Goal: Register for event/course

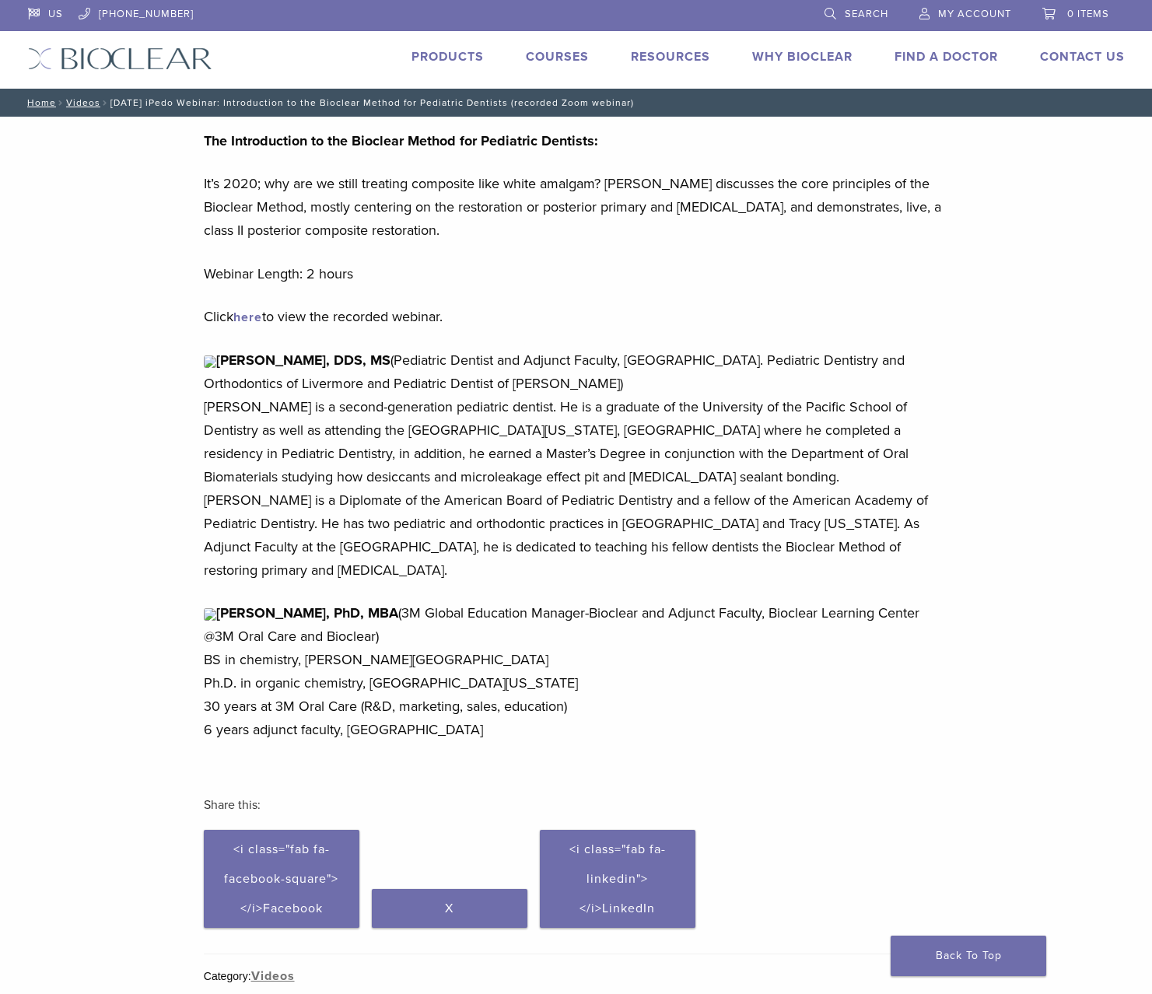
click at [559, 54] on link "Courses" at bounding box center [557, 57] width 63 height 16
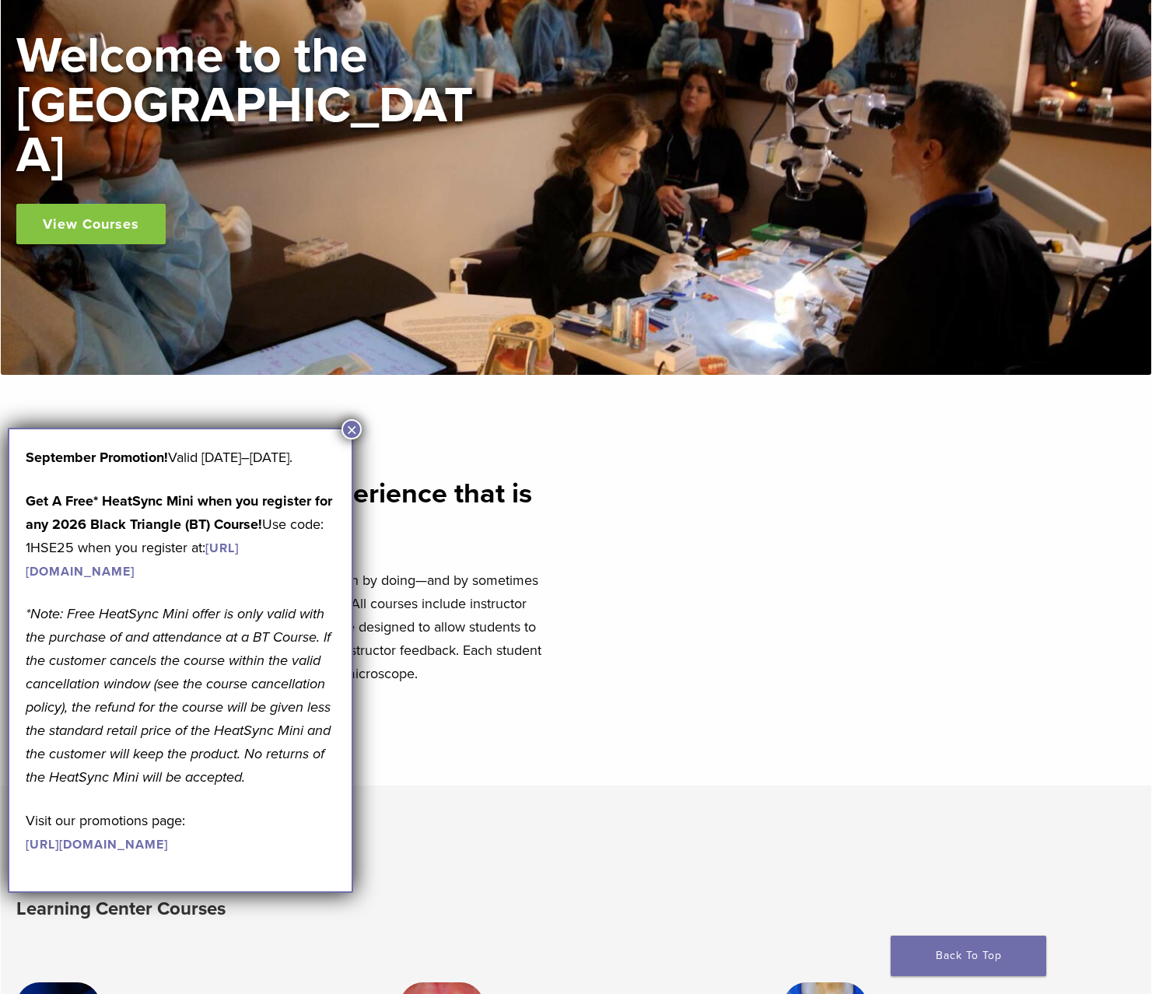
scroll to position [201, 0]
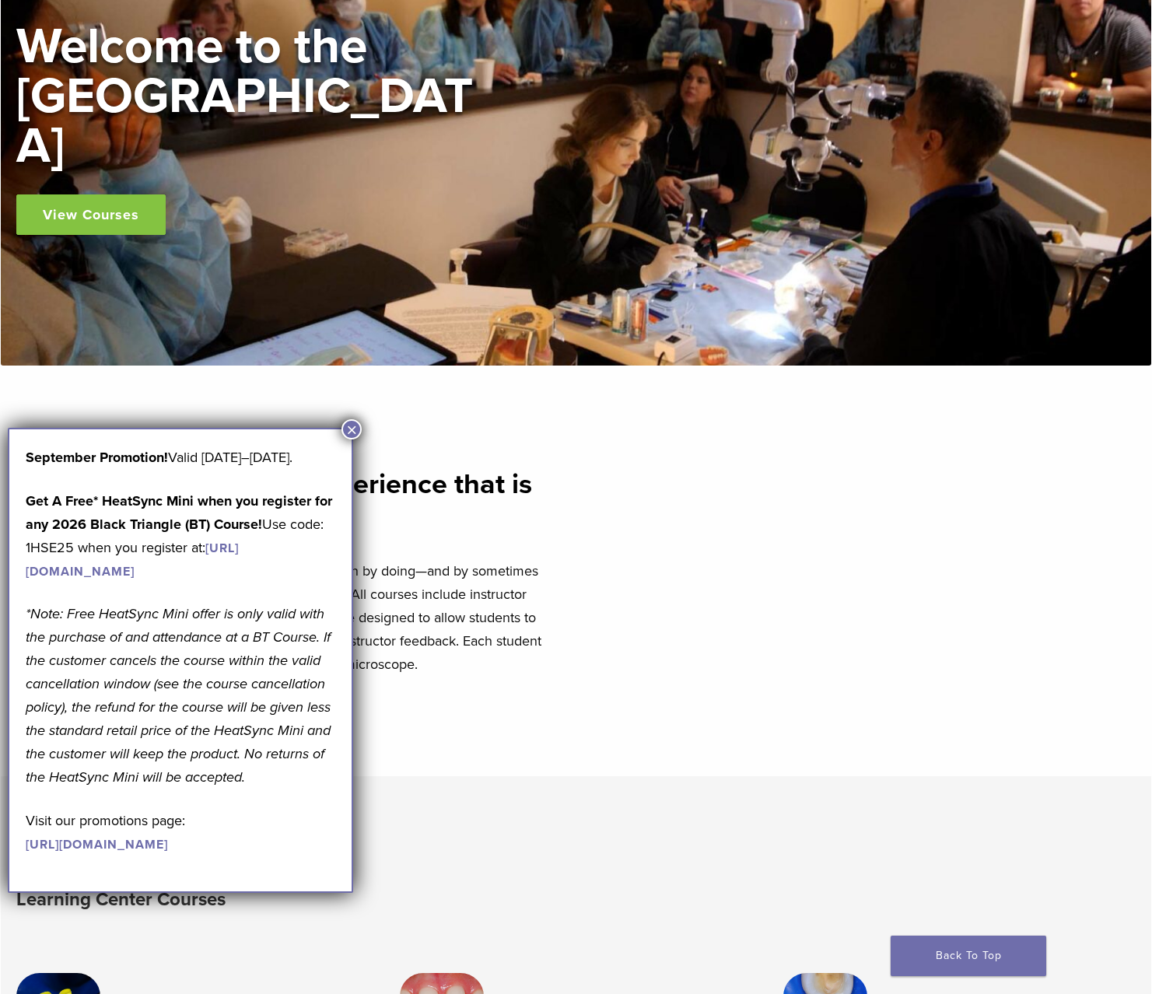
click at [342, 432] on button "×" at bounding box center [352, 429] width 20 height 20
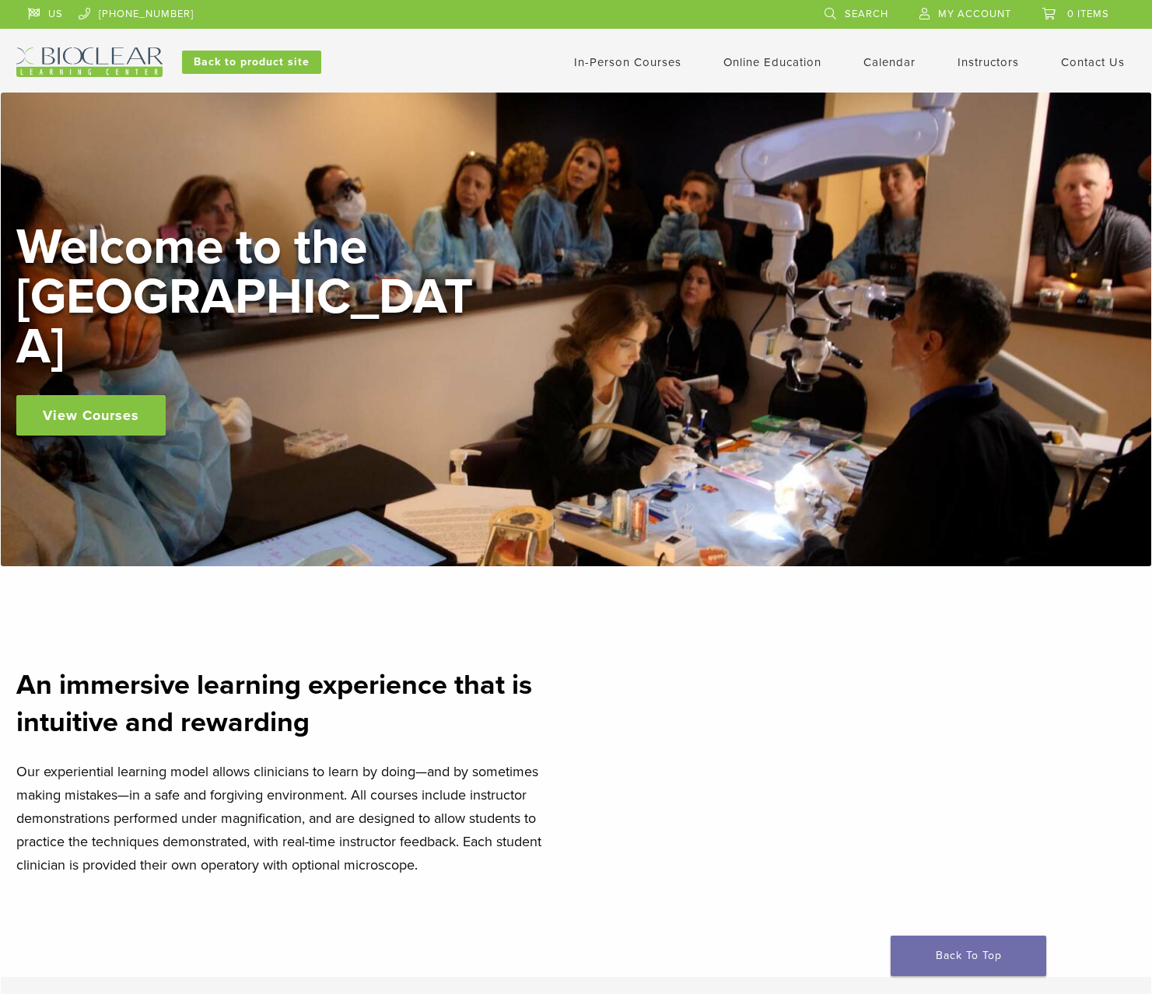
scroll to position [0, 0]
click at [630, 61] on link "In-Person Courses" at bounding box center [627, 62] width 107 height 14
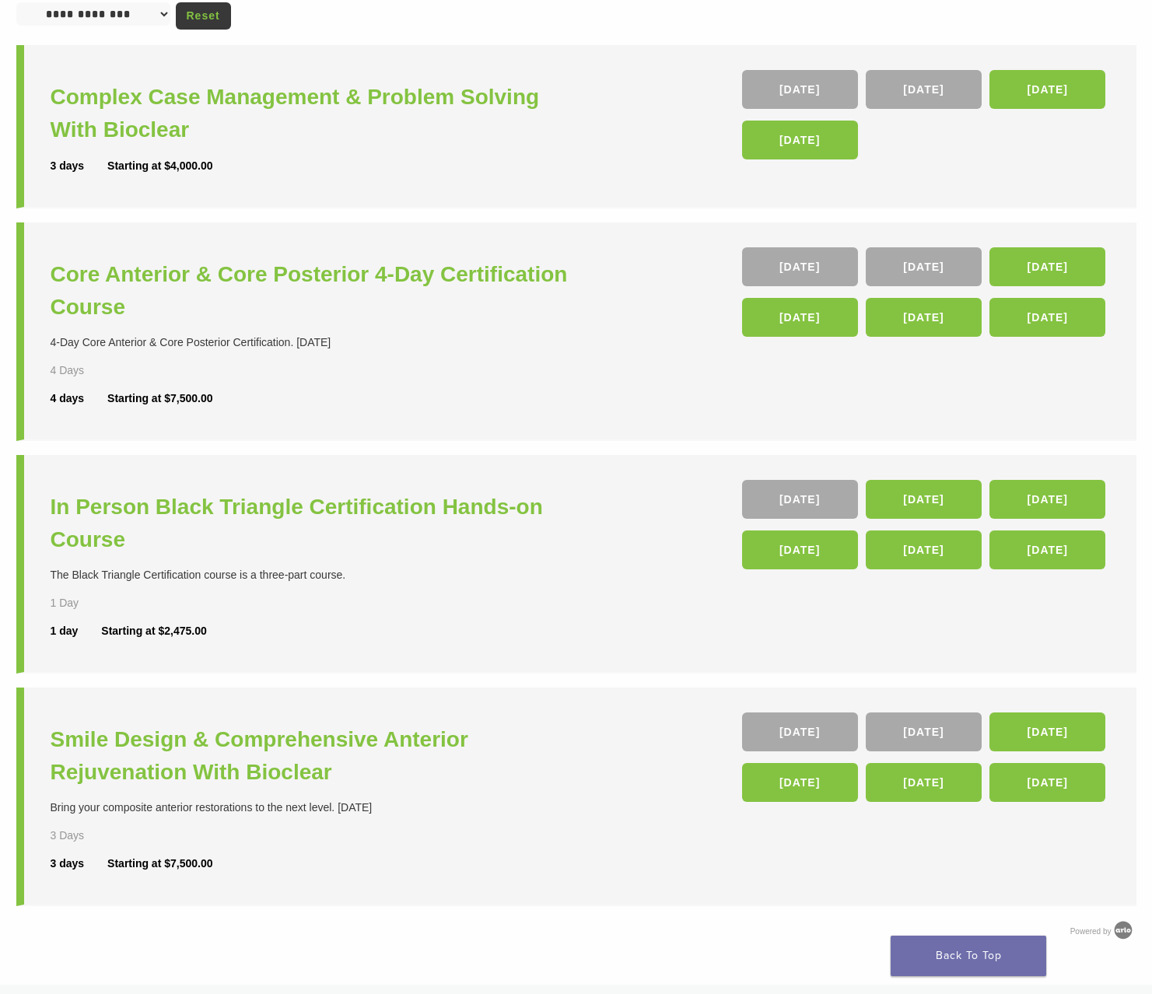
scroll to position [185, 0]
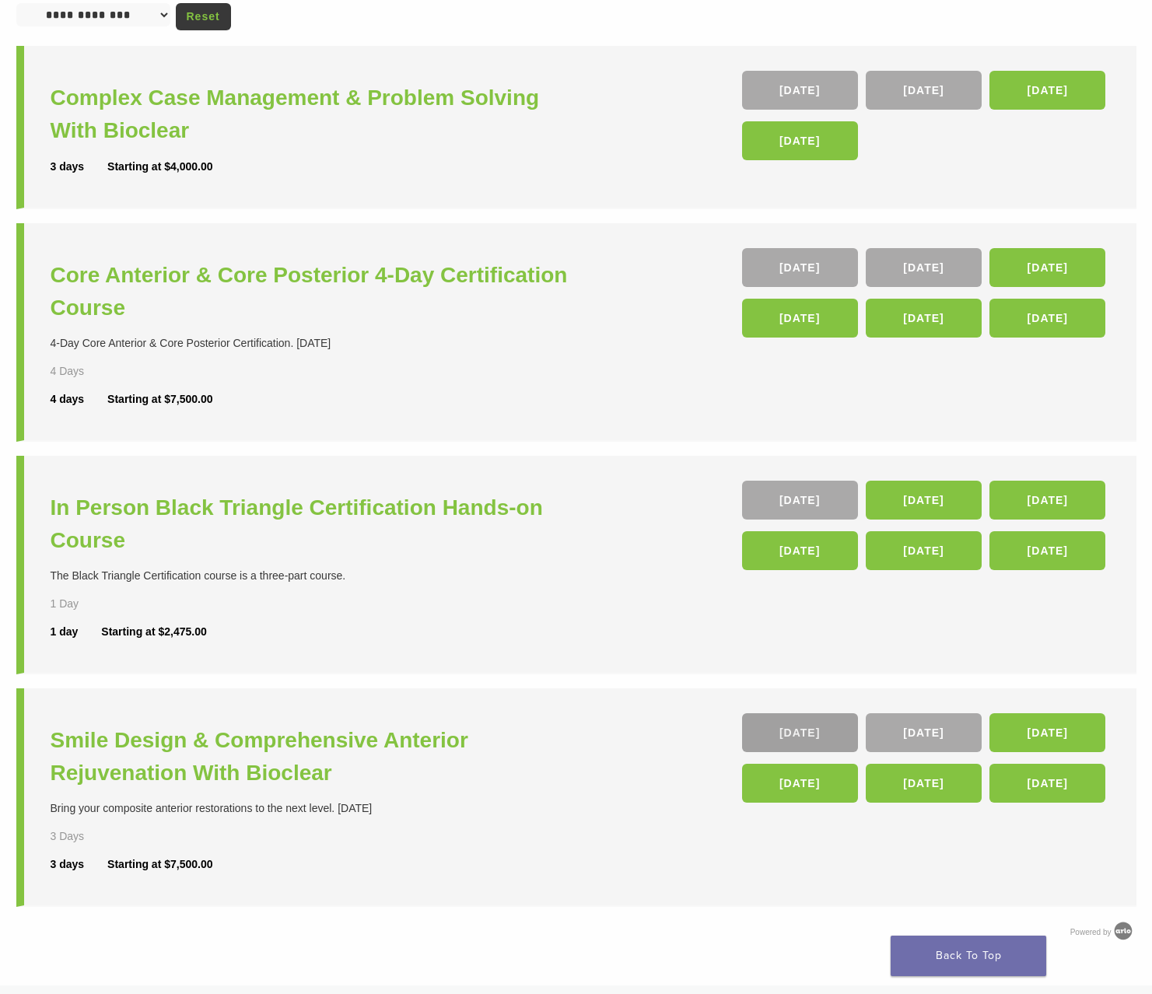
click at [805, 727] on link "[DATE]" at bounding box center [800, 732] width 116 height 39
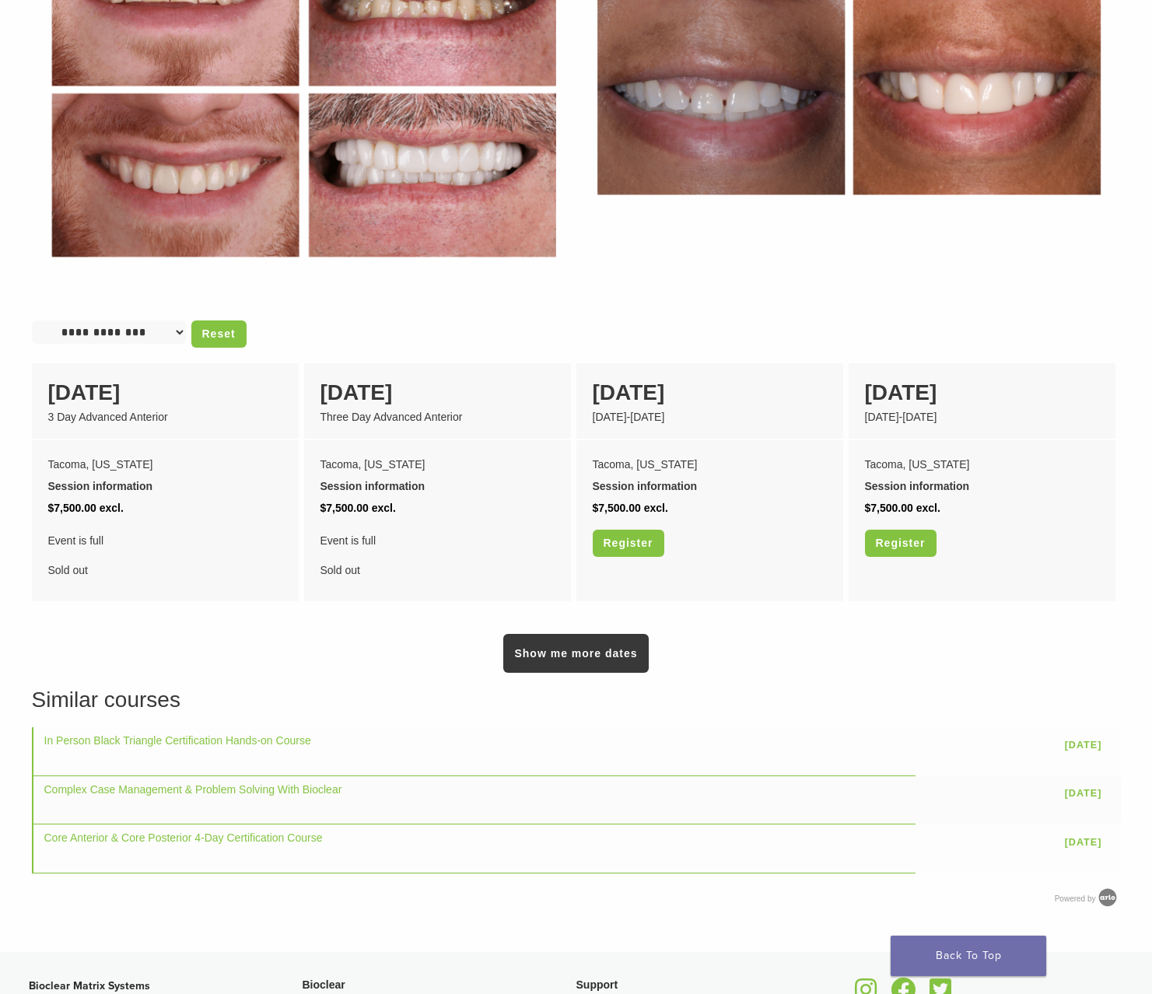
scroll to position [872, 0]
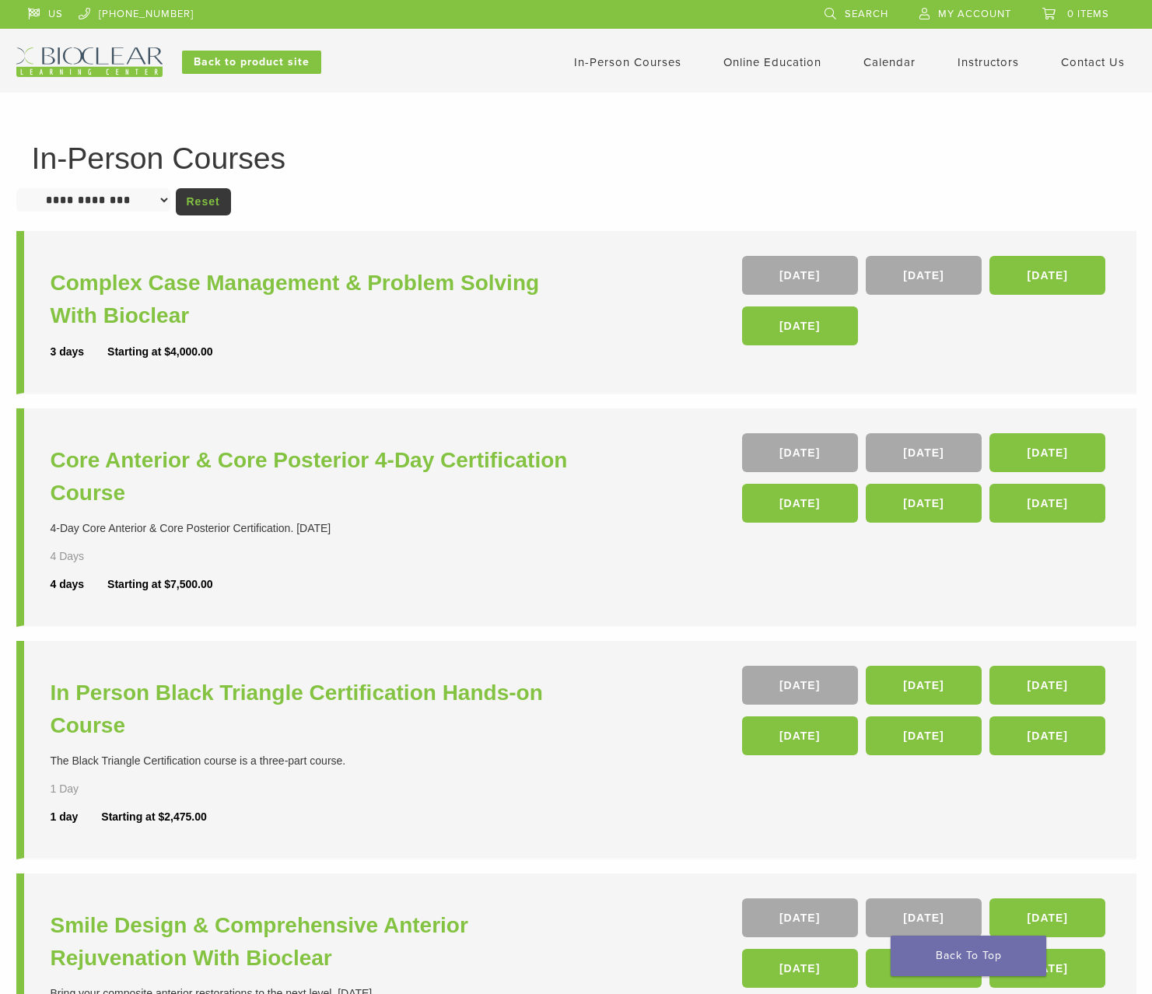
scroll to position [185, 0]
